Goal: Task Accomplishment & Management: Manage account settings

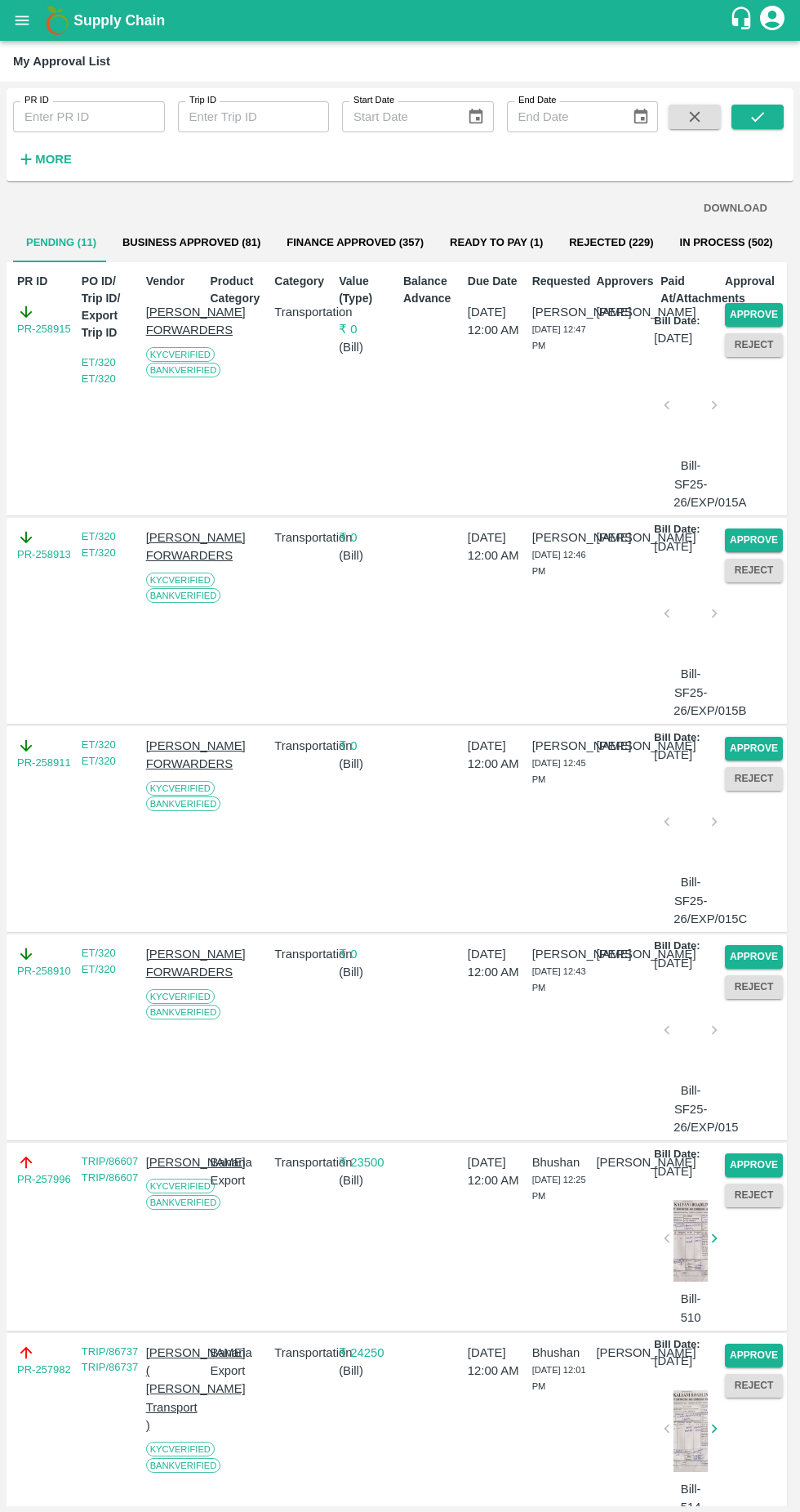
click at [738, 343] on button "Reject" at bounding box center [753, 345] width 58 height 24
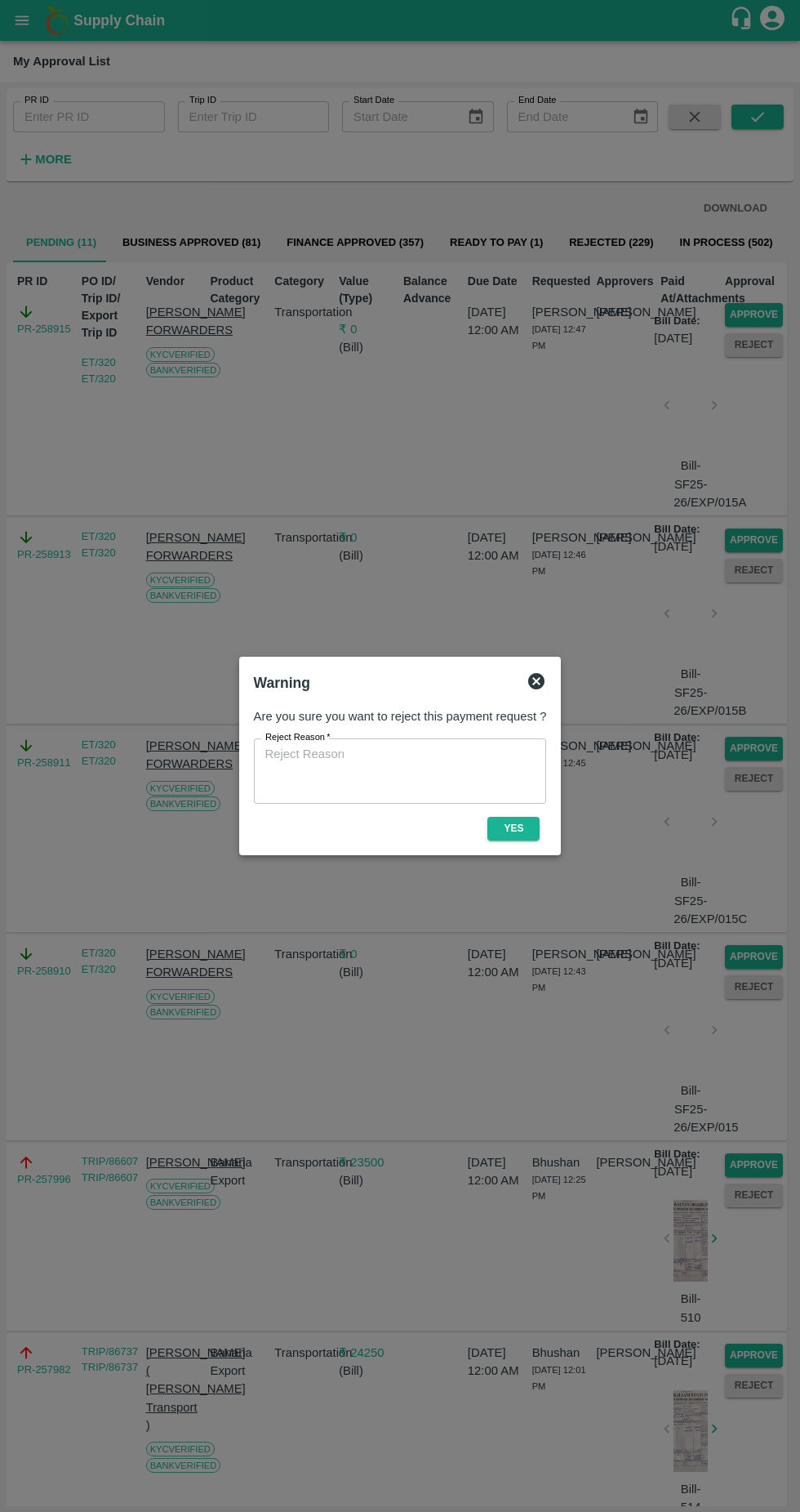
click at [519, 824] on button "Yes" at bounding box center [513, 829] width 52 height 24
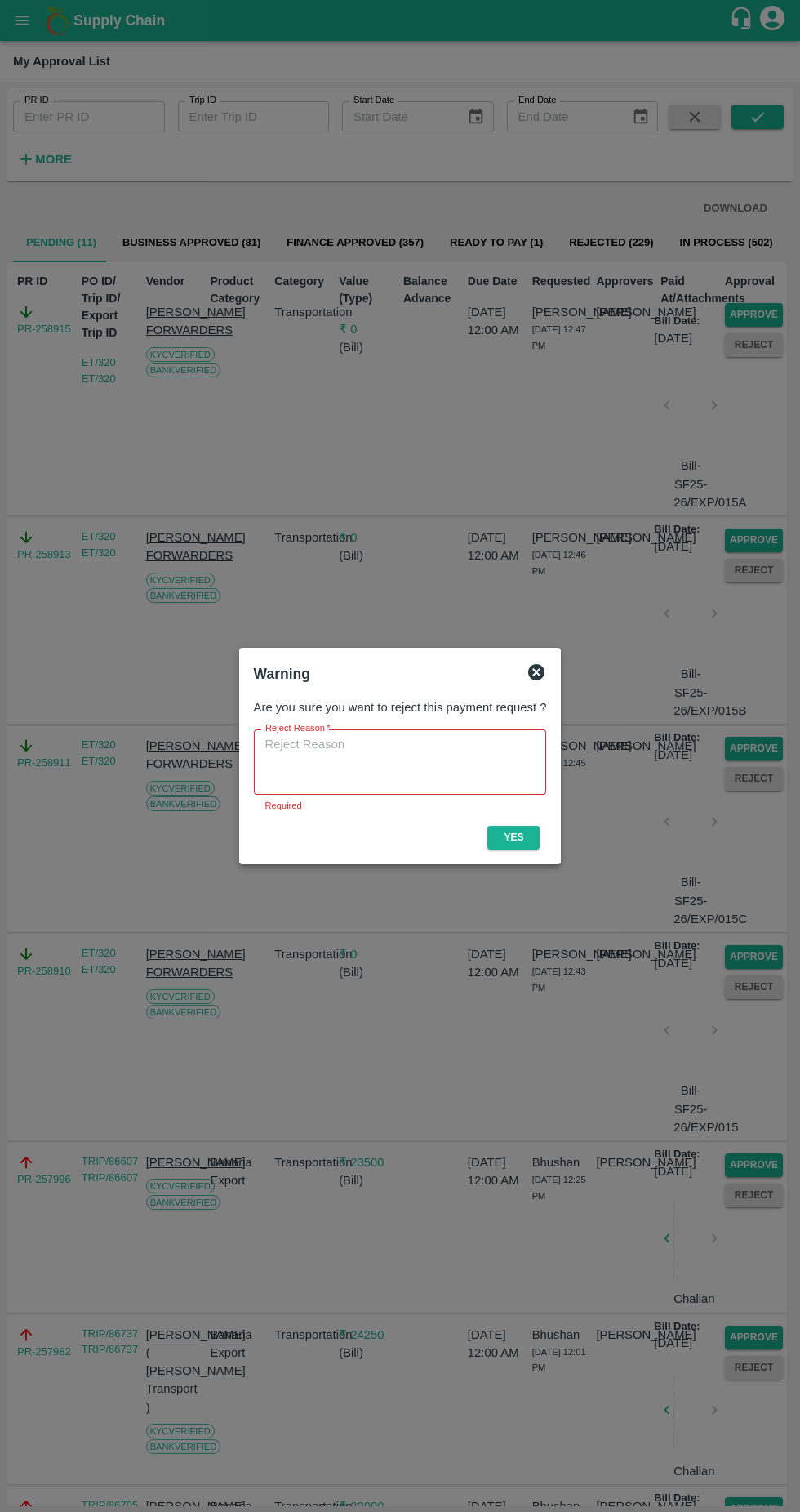
click at [534, 659] on div "Warning" at bounding box center [401, 675] width 307 height 36
click at [536, 670] on icon at bounding box center [536, 672] width 20 height 20
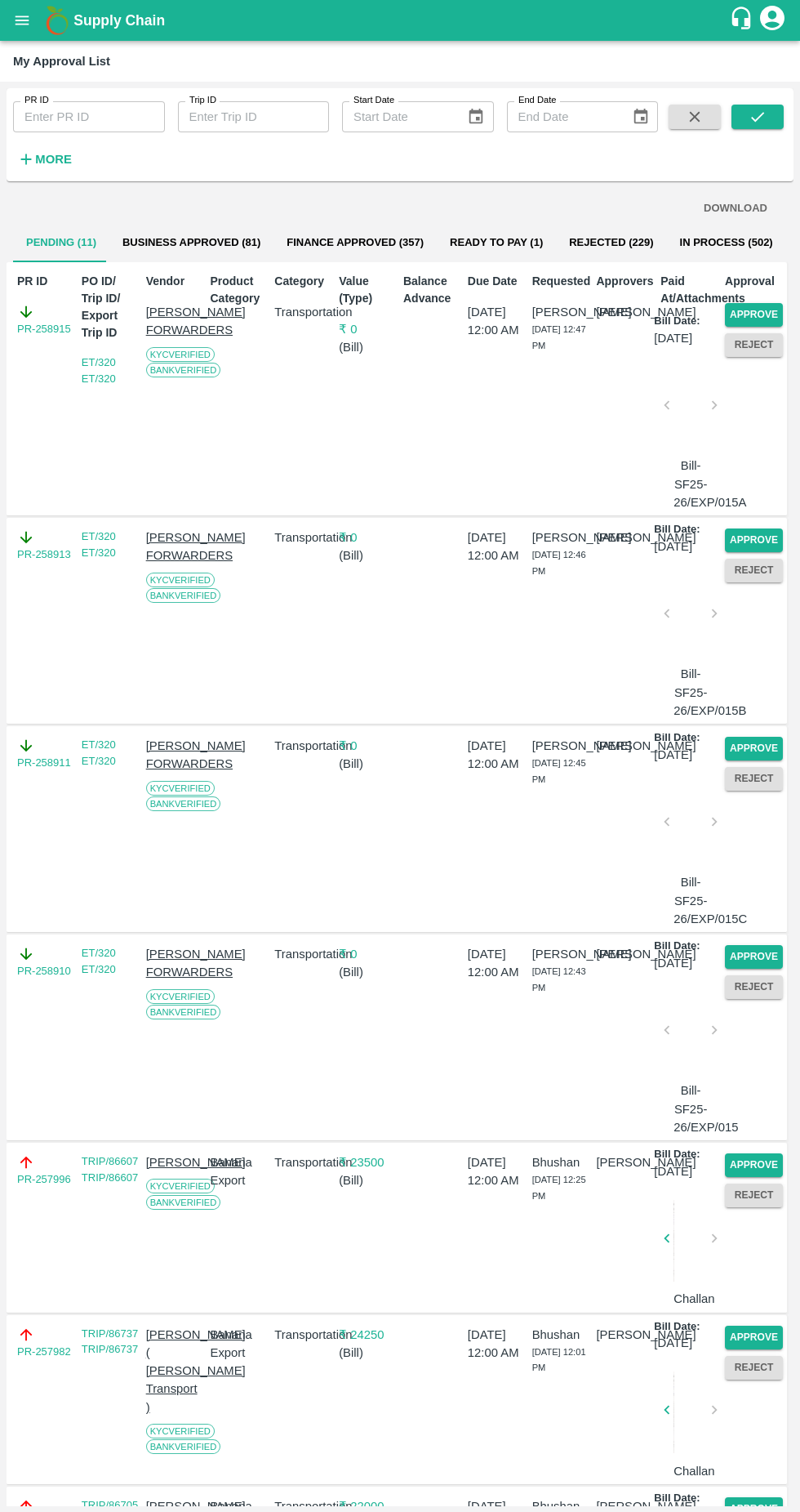
click at [759, 316] on button "Approve" at bounding box center [753, 314] width 58 height 24
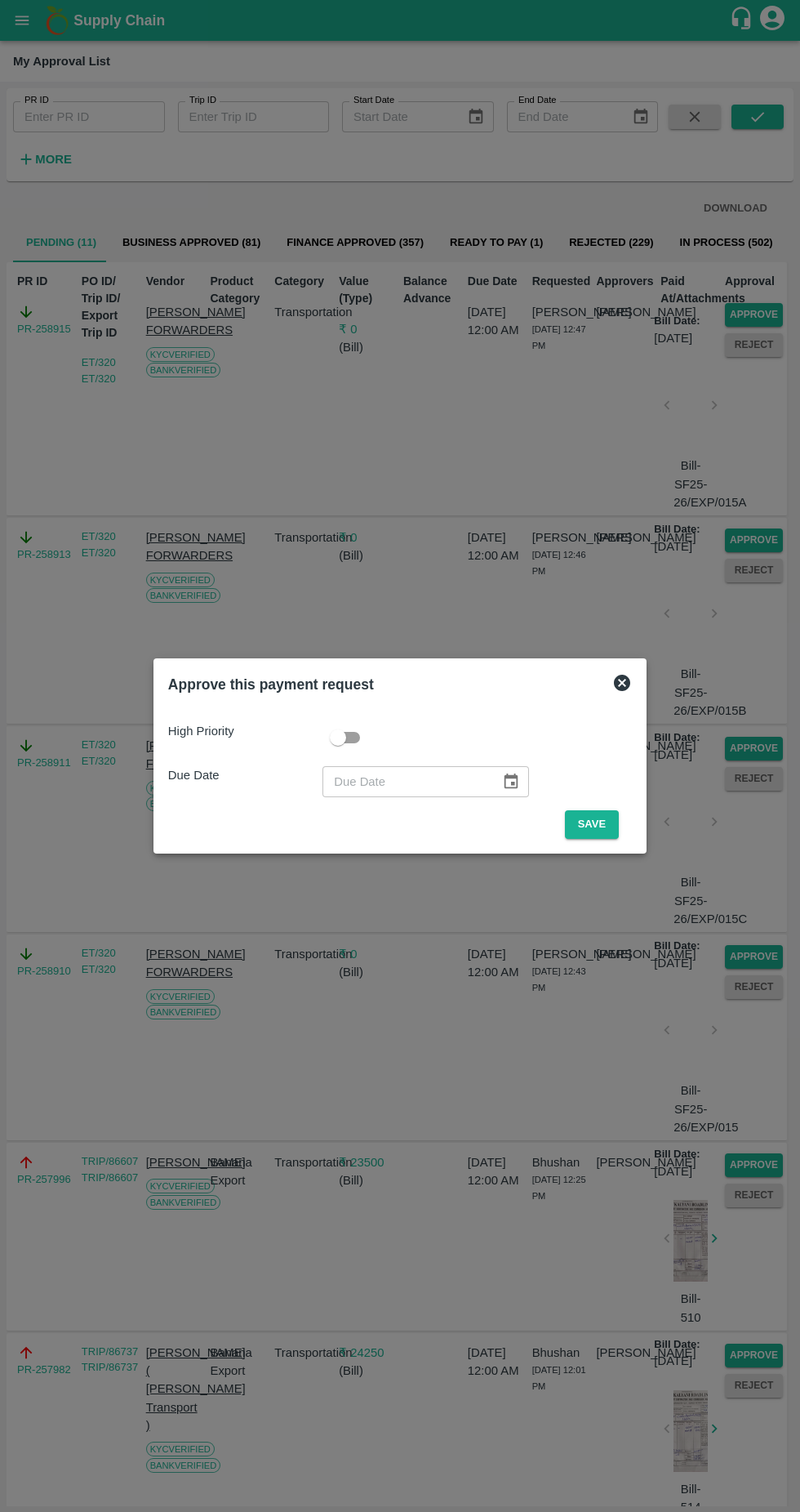
click at [596, 824] on button "Save" at bounding box center [591, 825] width 54 height 29
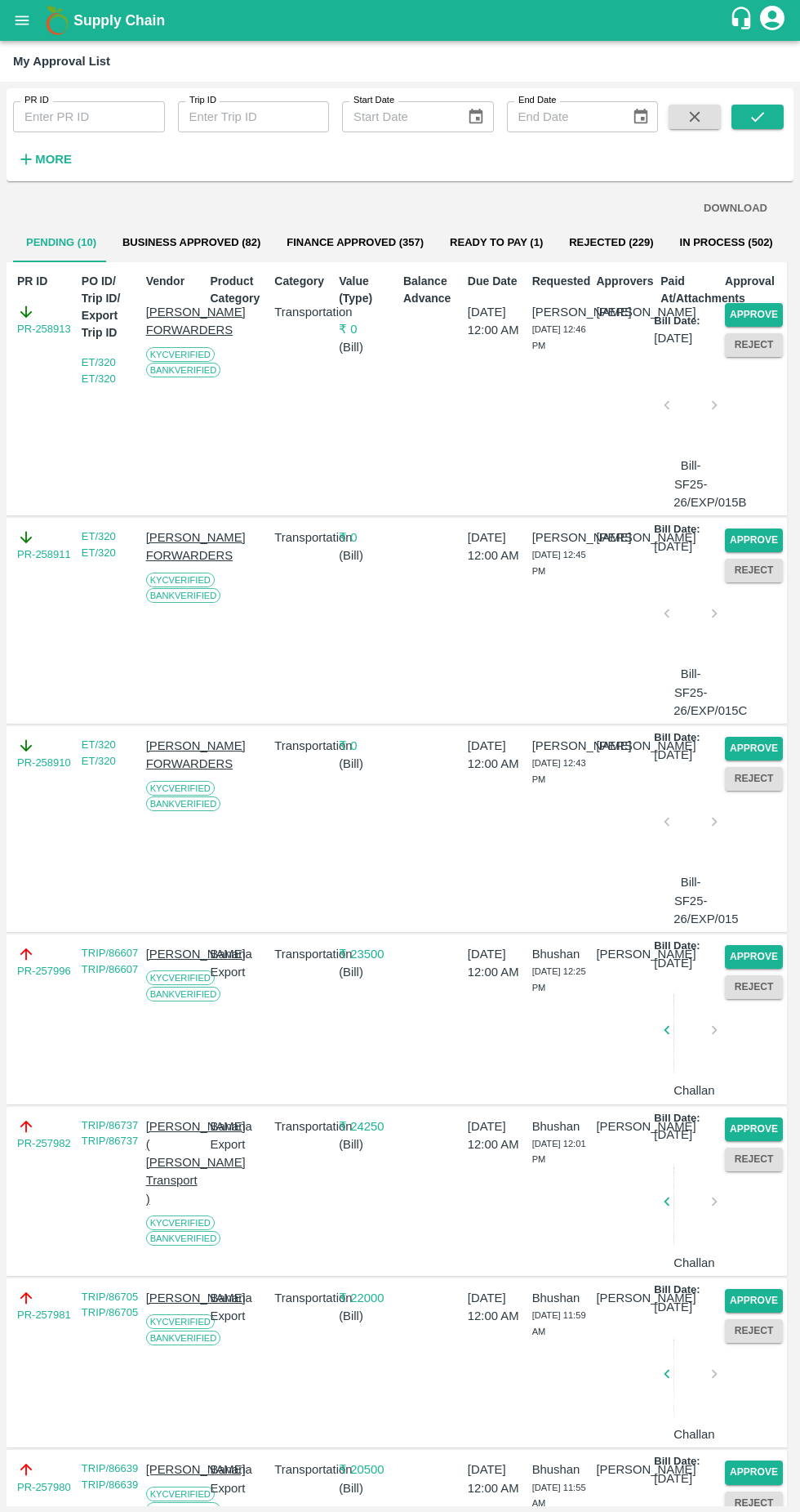
click at [760, 310] on button "Approve" at bounding box center [753, 314] width 58 height 24
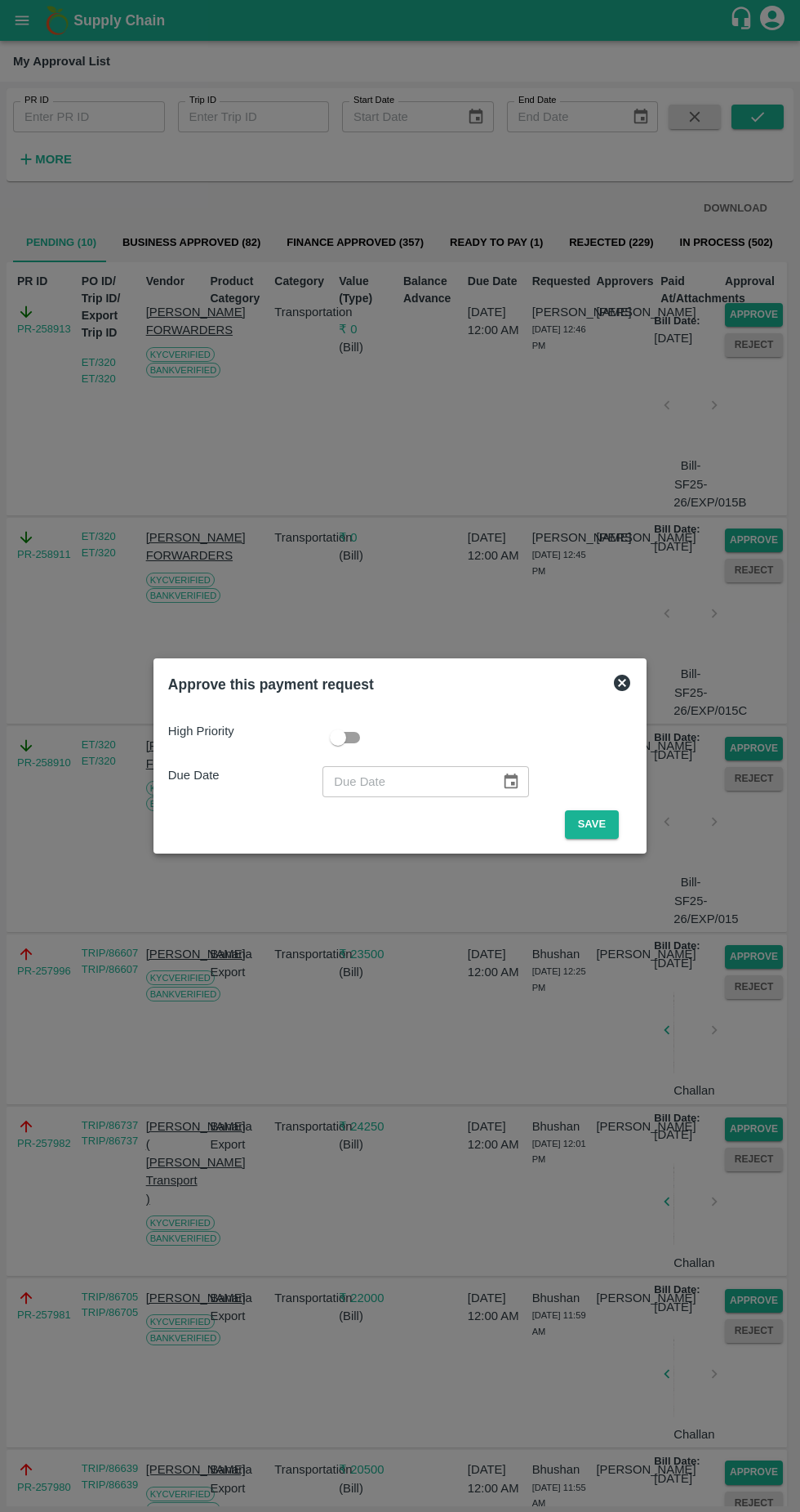
click at [596, 824] on button "Save" at bounding box center [591, 825] width 54 height 29
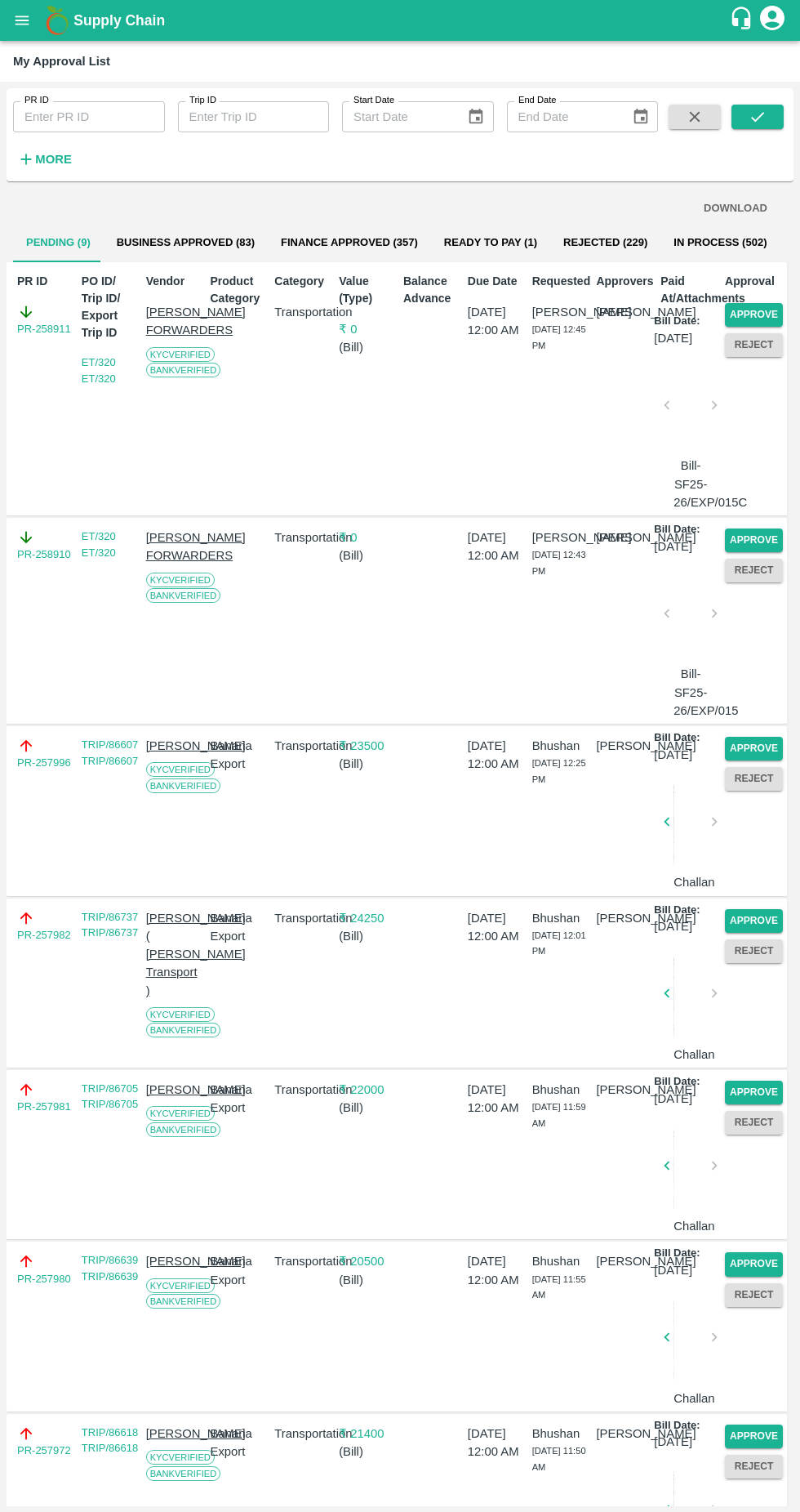
click at [768, 320] on button "Approve" at bounding box center [753, 314] width 58 height 24
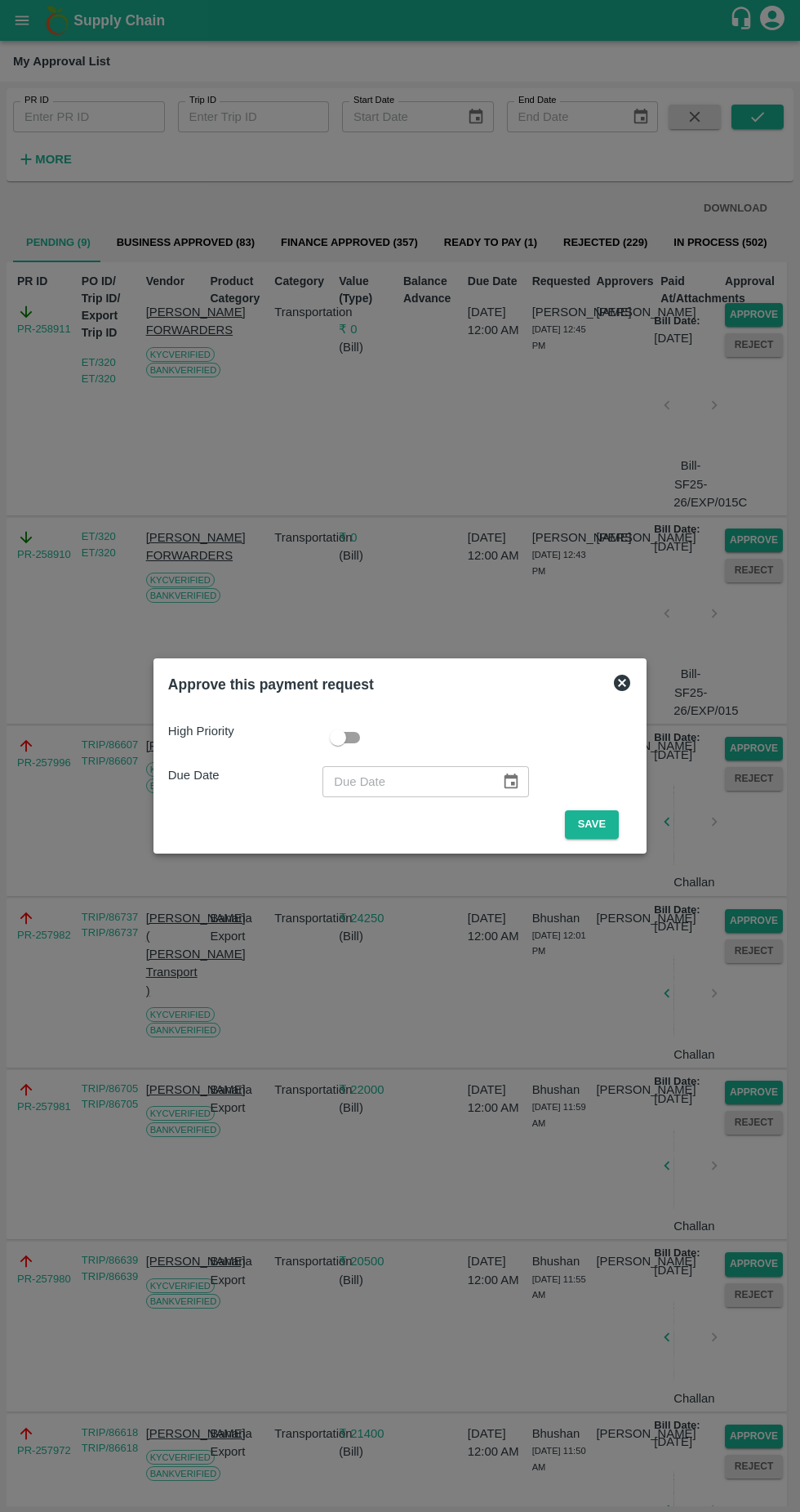
click at [580, 846] on div "Approve this payment request High Priority Due Date ​ Save" at bounding box center [400, 756] width 493 height 195
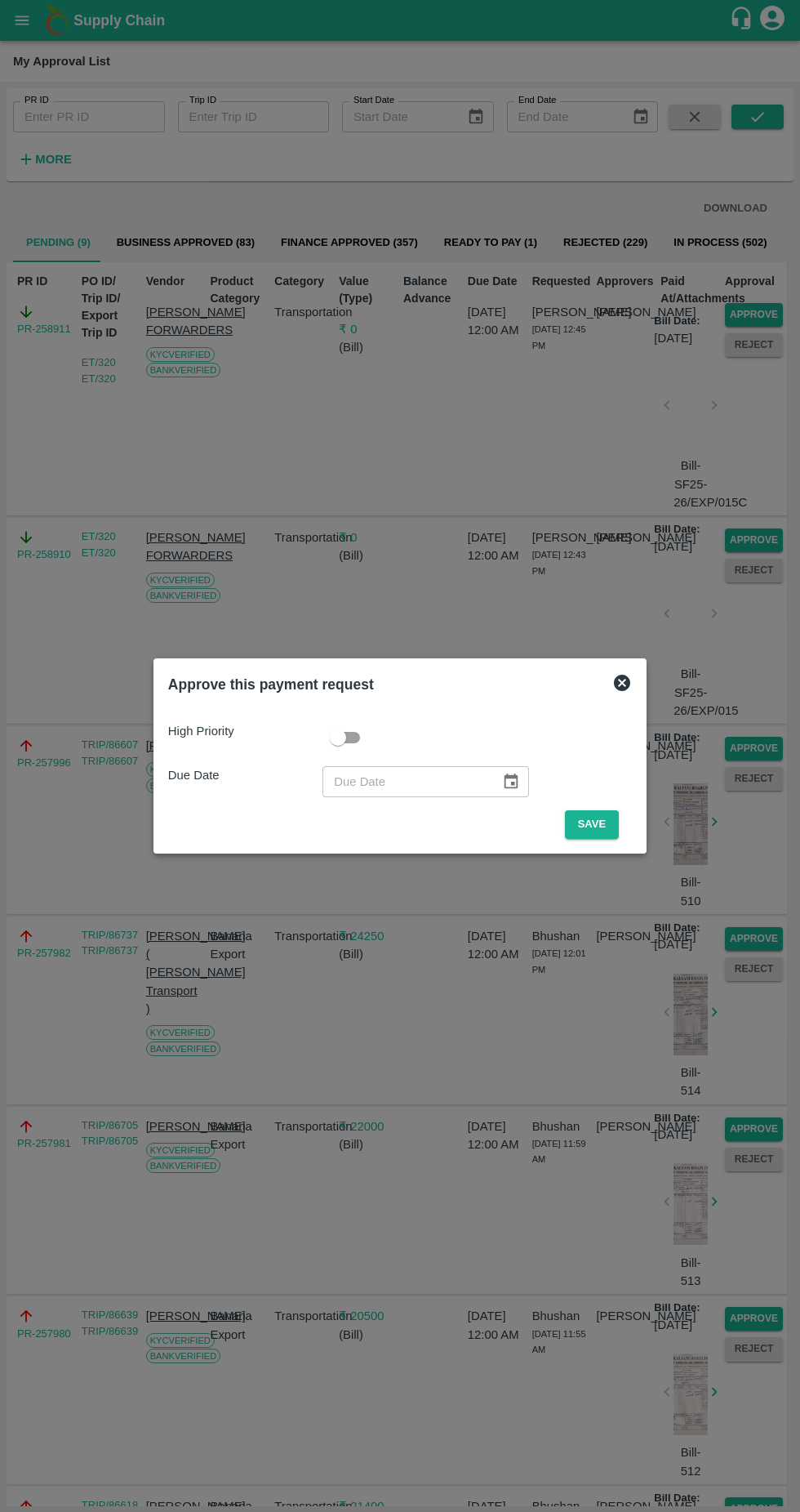
click at [582, 850] on div "Approve this payment request High Priority Due Date ​ Save" at bounding box center [400, 756] width 493 height 195
click at [596, 824] on button "Save" at bounding box center [591, 825] width 54 height 29
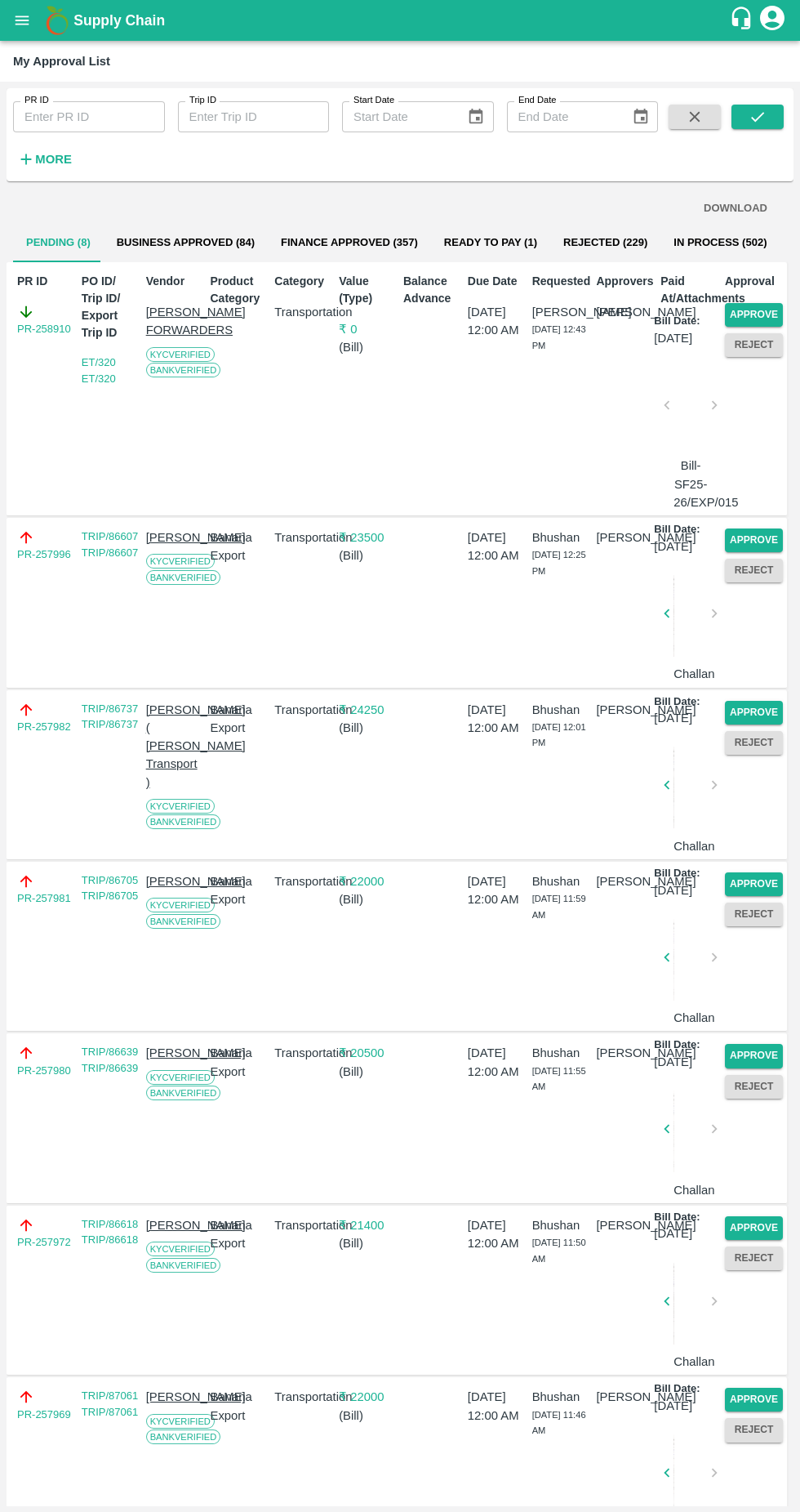
click at [751, 314] on button "Approve" at bounding box center [753, 314] width 58 height 24
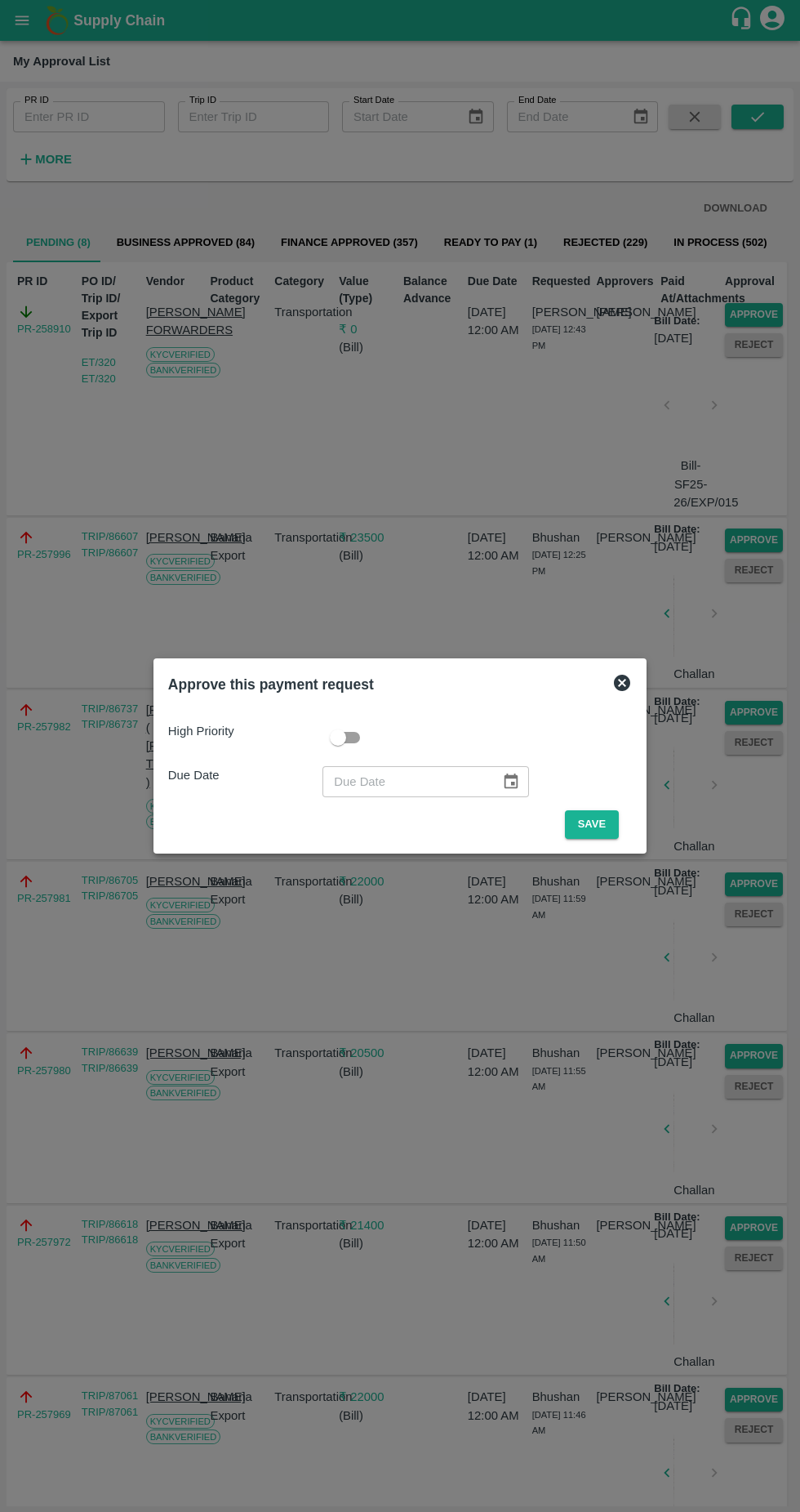
click at [596, 824] on button "Save" at bounding box center [591, 825] width 54 height 29
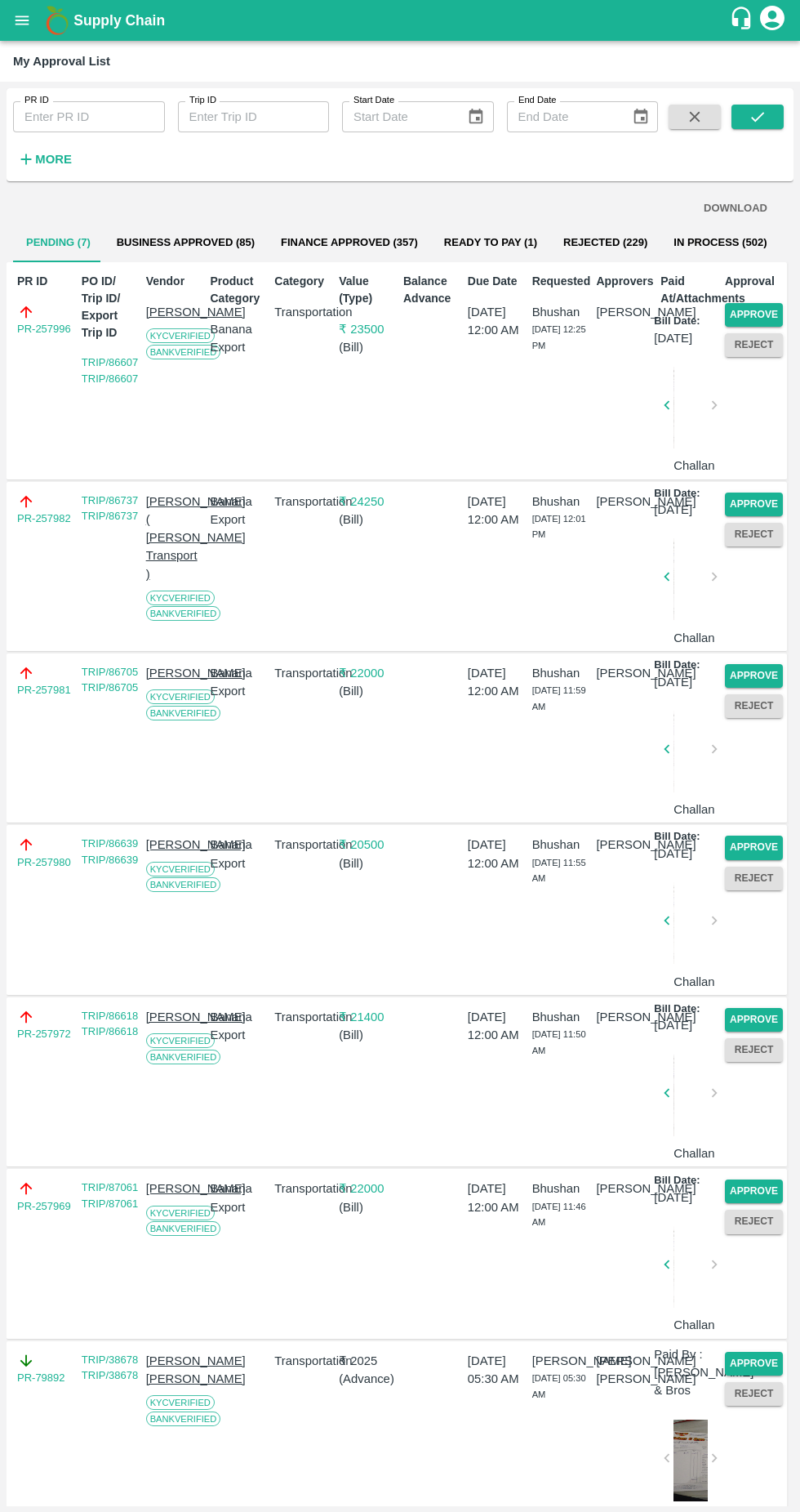
click at [764, 314] on button "Approve" at bounding box center [753, 314] width 58 height 24
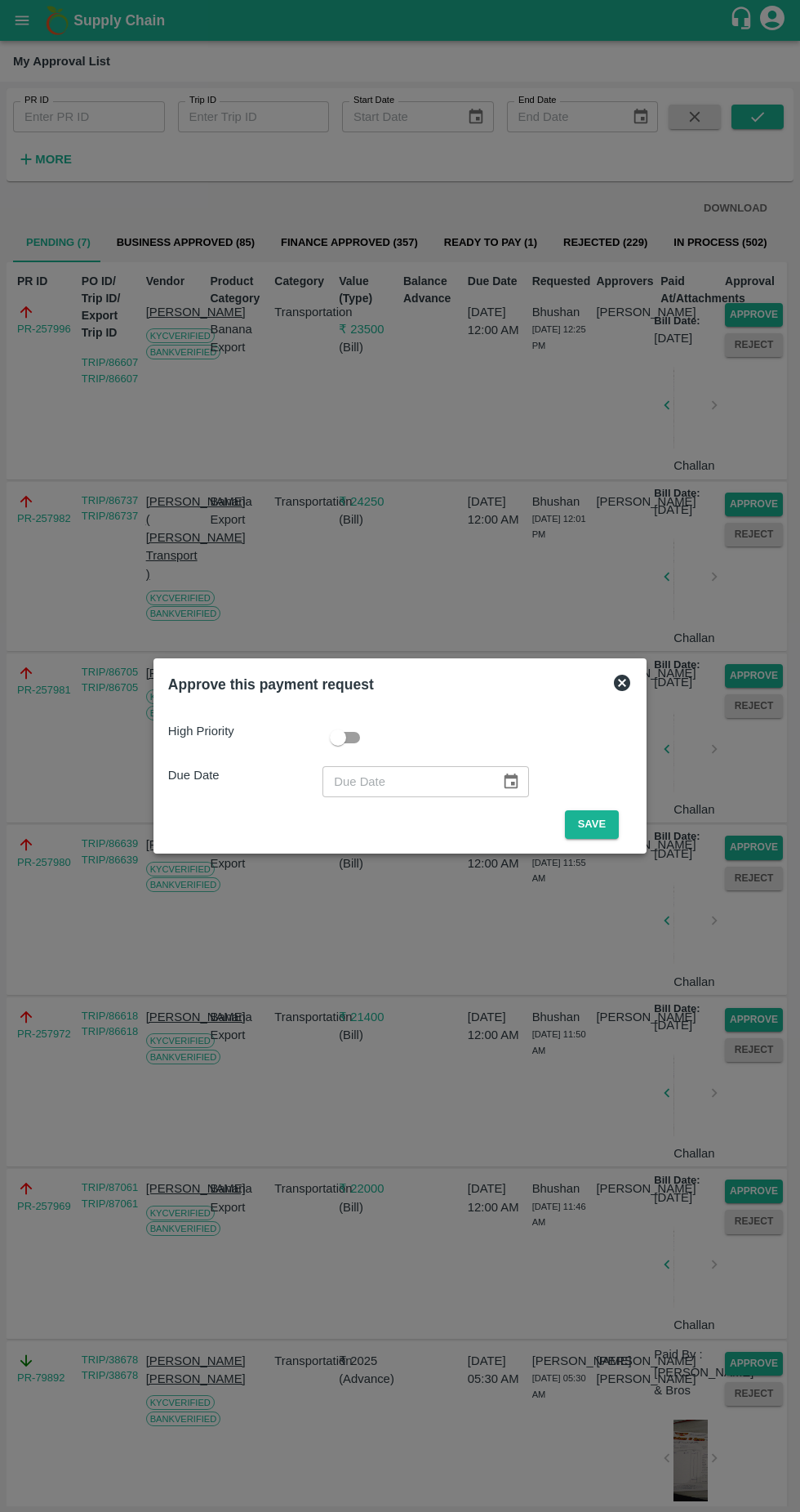
click at [596, 824] on button "Save" at bounding box center [591, 825] width 54 height 29
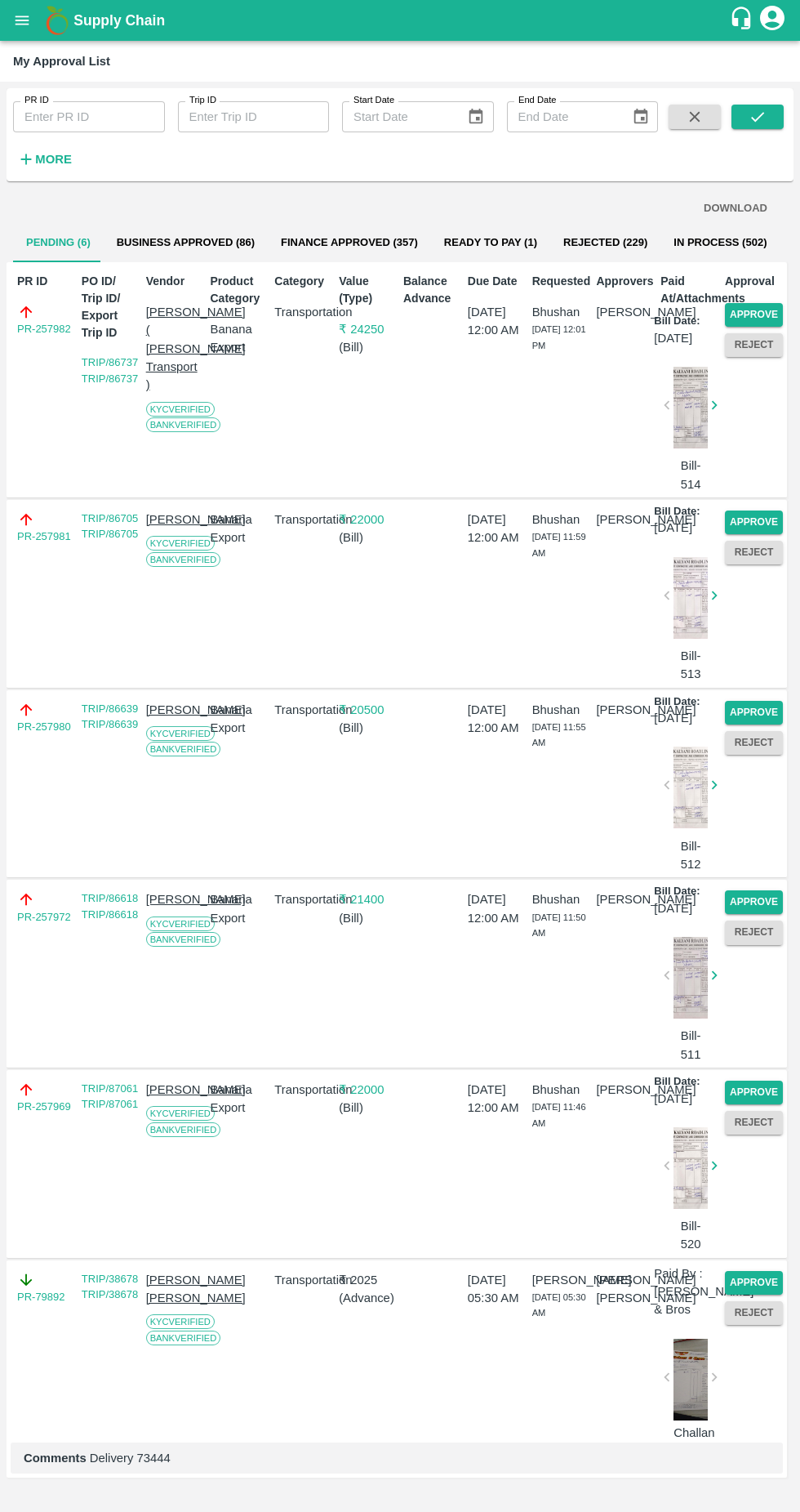
click at [560, 748] on span "[DATE] 11:55 AM" at bounding box center [559, 735] width 54 height 26
